Goal: Task Accomplishment & Management: Manage account settings

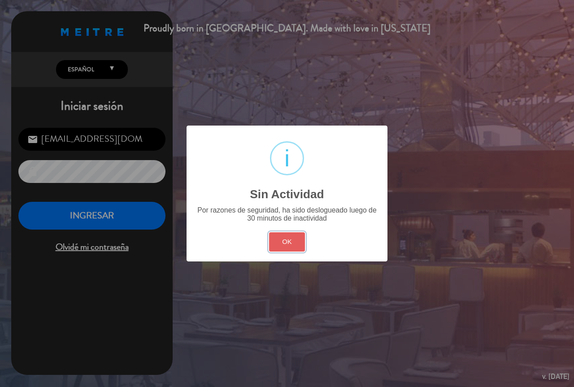
click at [276, 243] on button "OK" at bounding box center [287, 241] width 36 height 19
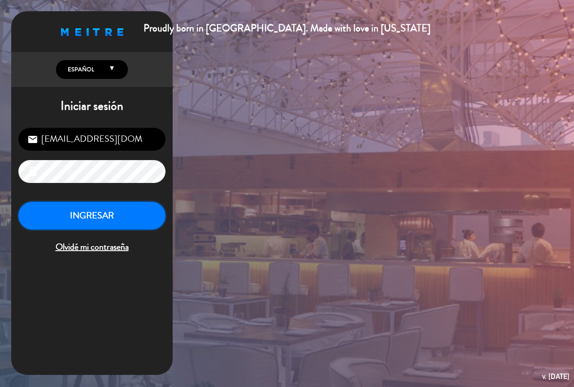
click at [130, 217] on button "INGRESAR" at bounding box center [91, 216] width 147 height 28
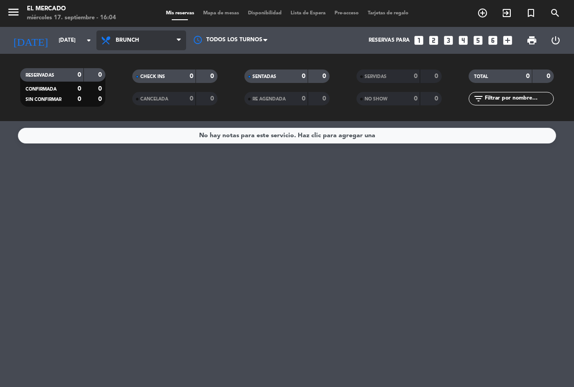
click at [139, 37] on span "Brunch" at bounding box center [141, 40] width 90 height 20
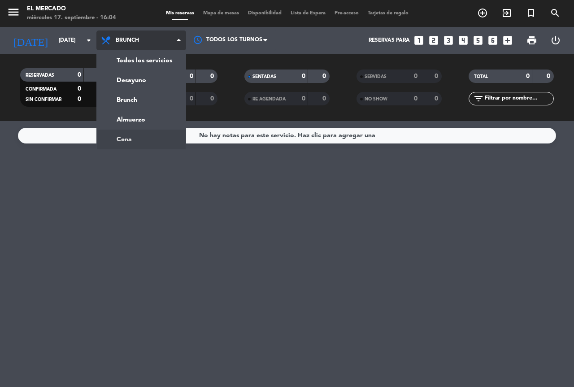
click at [136, 140] on ng-component "menu El Mercado [DATE] 17. septiembre - 16:04 Mis reservas Mapa de mesas Dispon…" at bounding box center [287, 193] width 574 height 387
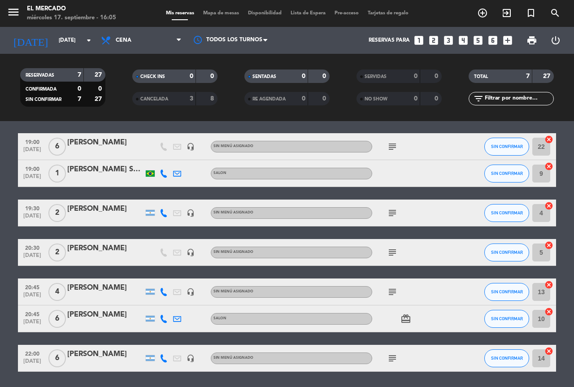
scroll to position [59, 0]
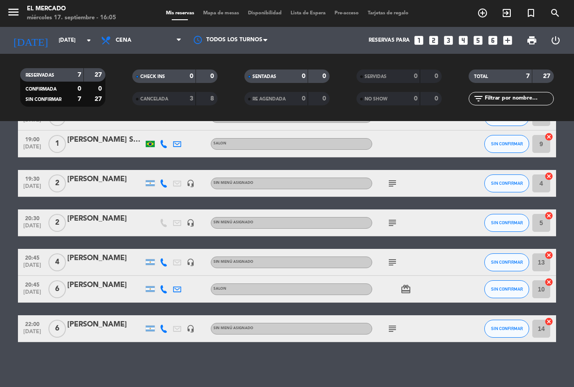
click at [393, 327] on icon "subject" at bounding box center [392, 328] width 11 height 11
click at [386, 352] on div "No hay notas para este servicio. Haz clic para agregar una 19:00 [DATE] 6 [PERS…" at bounding box center [287, 254] width 574 height 266
click at [54, 37] on input "[DATE]" at bounding box center [89, 40] width 71 height 15
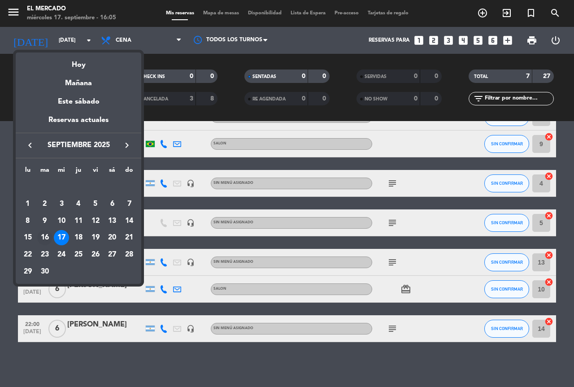
click at [46, 235] on div "16" at bounding box center [44, 237] width 15 height 15
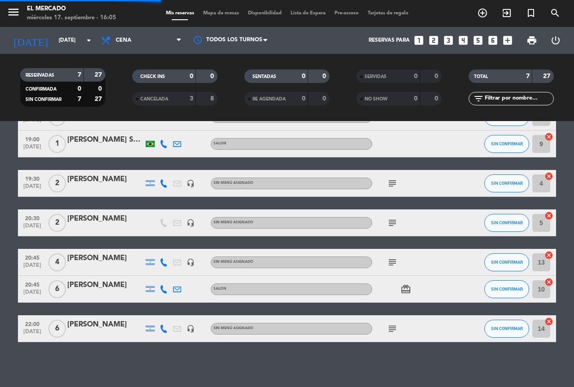
scroll to position [0, 0]
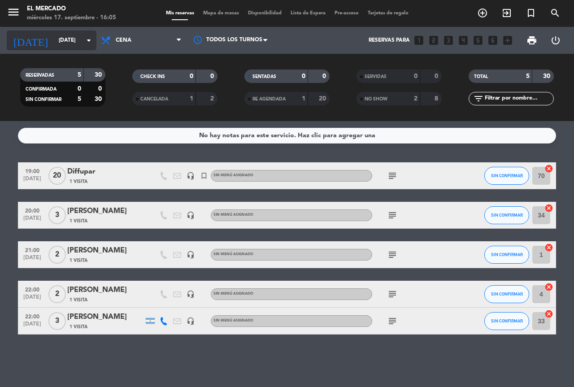
click at [54, 40] on input "[DATE]" at bounding box center [89, 40] width 71 height 15
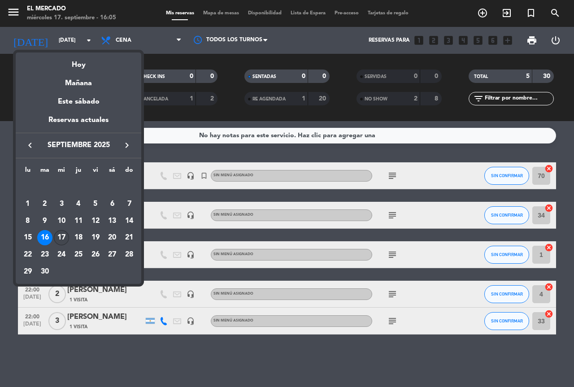
click at [63, 238] on div "17" at bounding box center [61, 237] width 15 height 15
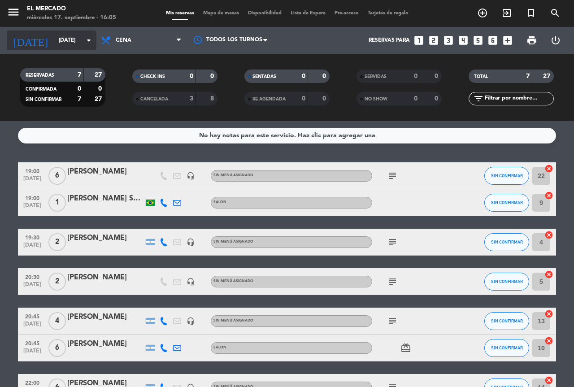
click at [59, 35] on input "[DATE]" at bounding box center [89, 40] width 71 height 15
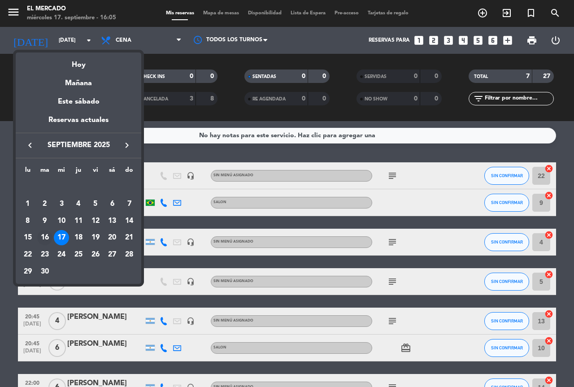
click at [44, 235] on div "16" at bounding box center [44, 237] width 15 height 15
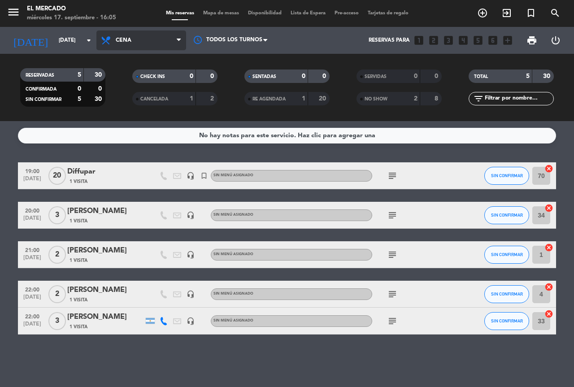
click at [130, 47] on span "Cena" at bounding box center [141, 40] width 90 height 20
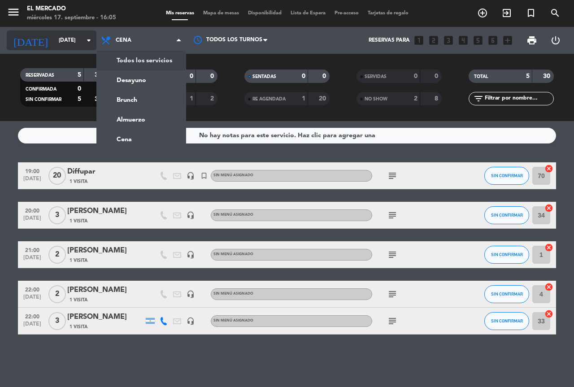
click at [65, 48] on div "[DATE] [DATE] arrow_drop_down" at bounding box center [52, 40] width 90 height 20
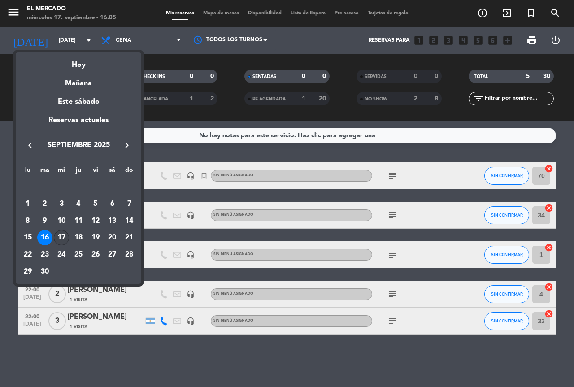
click at [58, 234] on div "17" at bounding box center [61, 237] width 15 height 15
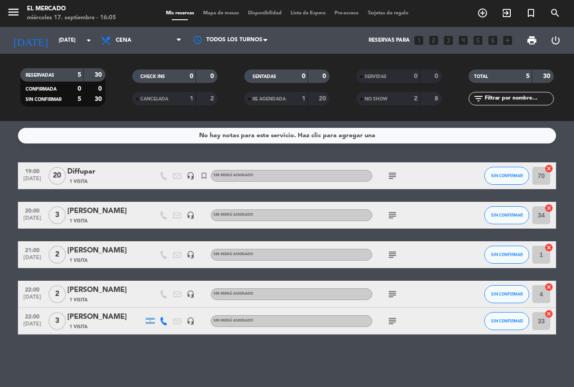
type input "[DATE]"
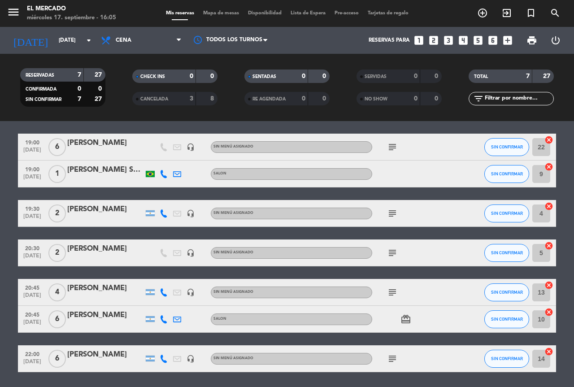
scroll to position [59, 0]
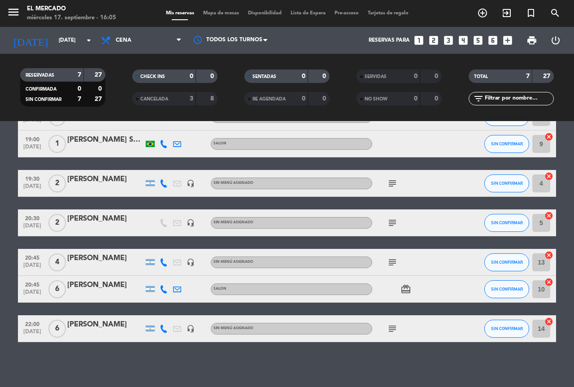
click at [396, 331] on icon "subject" at bounding box center [392, 328] width 11 height 11
click at [365, 359] on div "No hay notas para este servicio. Haz clic para agregar una 19:00 [DATE] 6 [PERS…" at bounding box center [287, 254] width 574 height 266
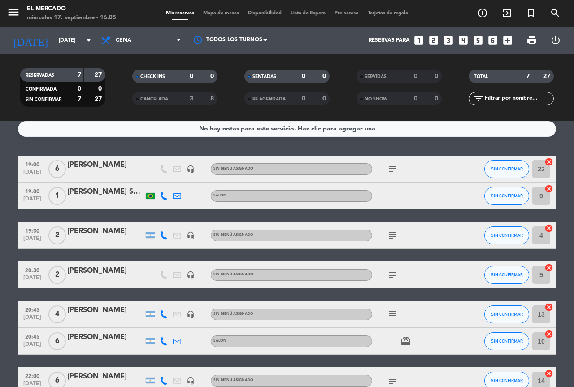
scroll to position [0, 0]
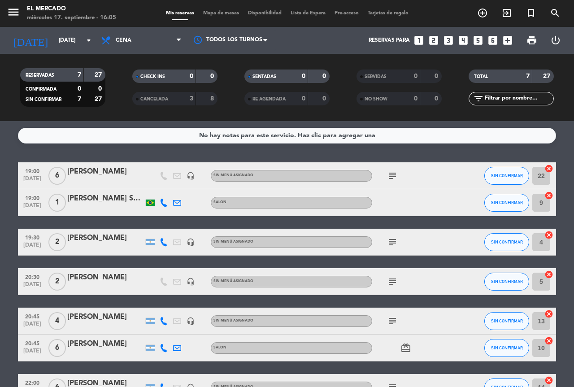
click at [387, 171] on icon "subject" at bounding box center [392, 175] width 11 height 11
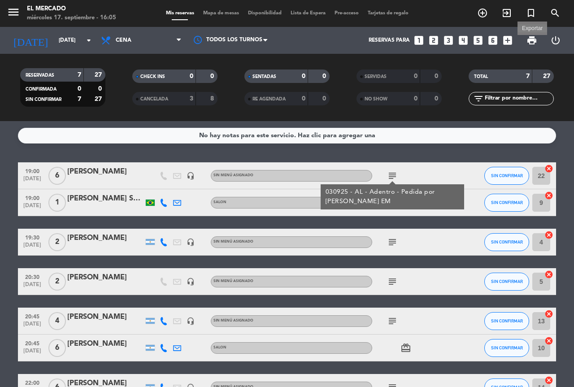
click at [535, 42] on span "print" at bounding box center [531, 40] width 11 height 11
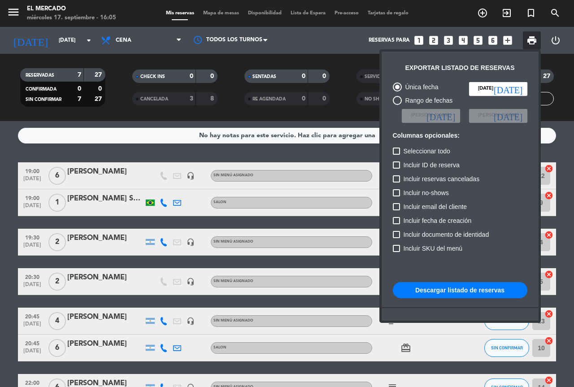
click at [433, 289] on button "Descargar listado de reservas" at bounding box center [460, 290] width 134 height 16
click at [292, 237] on div at bounding box center [287, 193] width 574 height 387
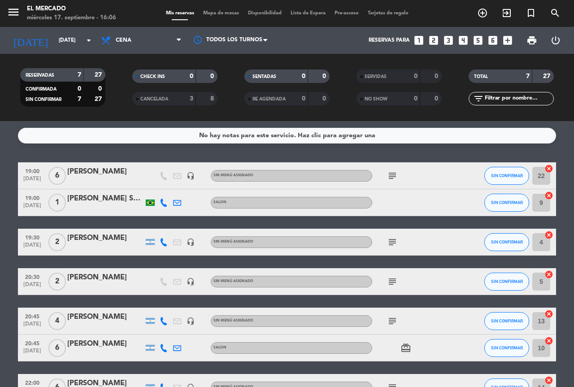
scroll to position [59, 0]
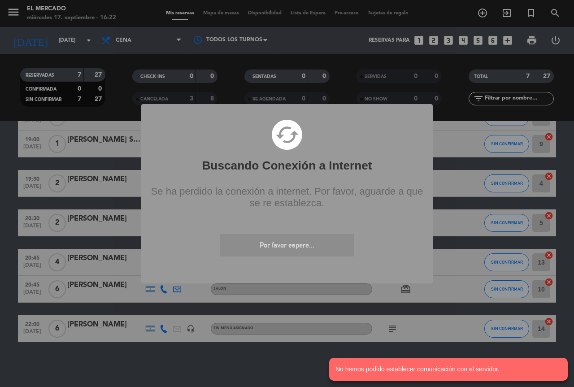
click at [537, 280] on div "? ! i Buscando Conexión a Internet × cached Se ha perdido la conexión a interne…" at bounding box center [287, 193] width 574 height 387
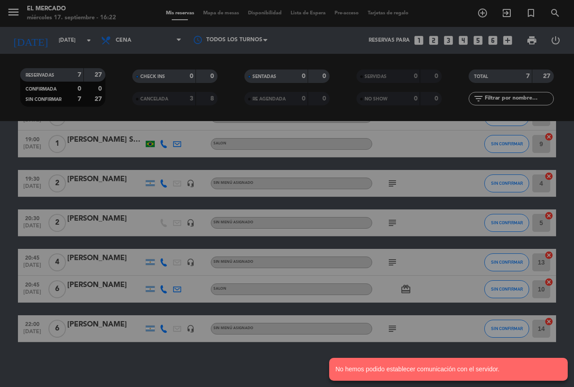
click at [295, 272] on div "? ! i Buscando Conexión a Internet × cached Se ha perdido la conexión a interne…" at bounding box center [287, 193] width 574 height 387
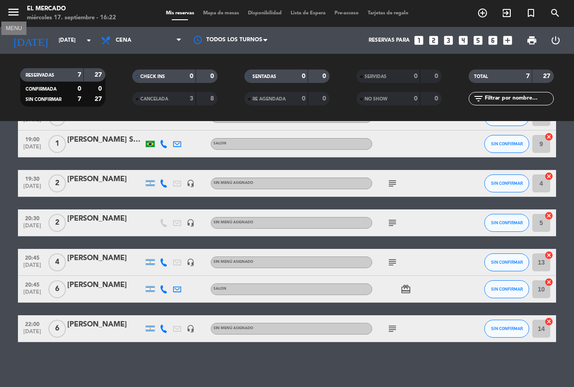
click at [8, 10] on icon "menu" at bounding box center [13, 11] width 13 height 13
